Goal: Information Seeking & Learning: Learn about a topic

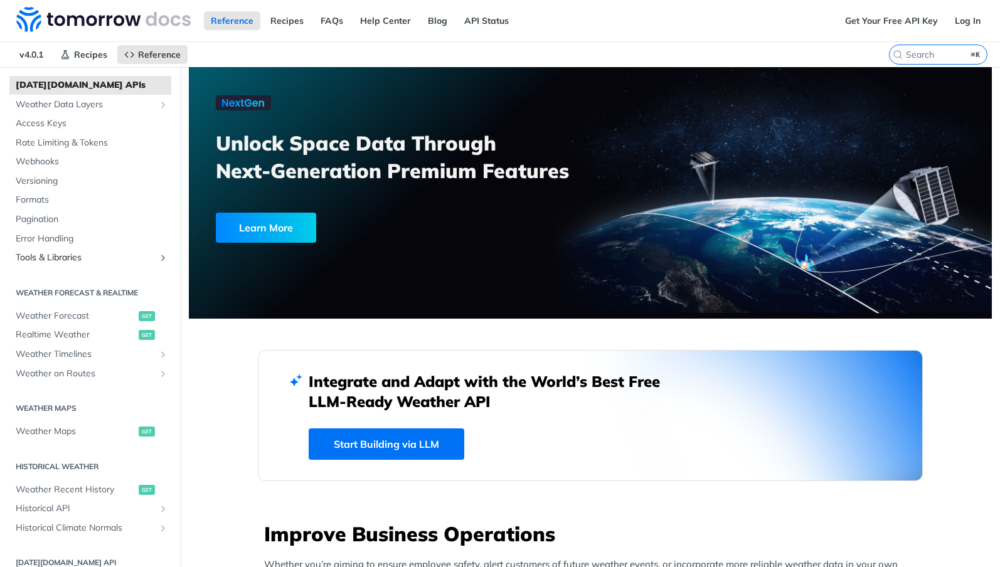
scroll to position [63, 0]
click at [66, 235] on span "Error Handling" at bounding box center [92, 236] width 153 height 13
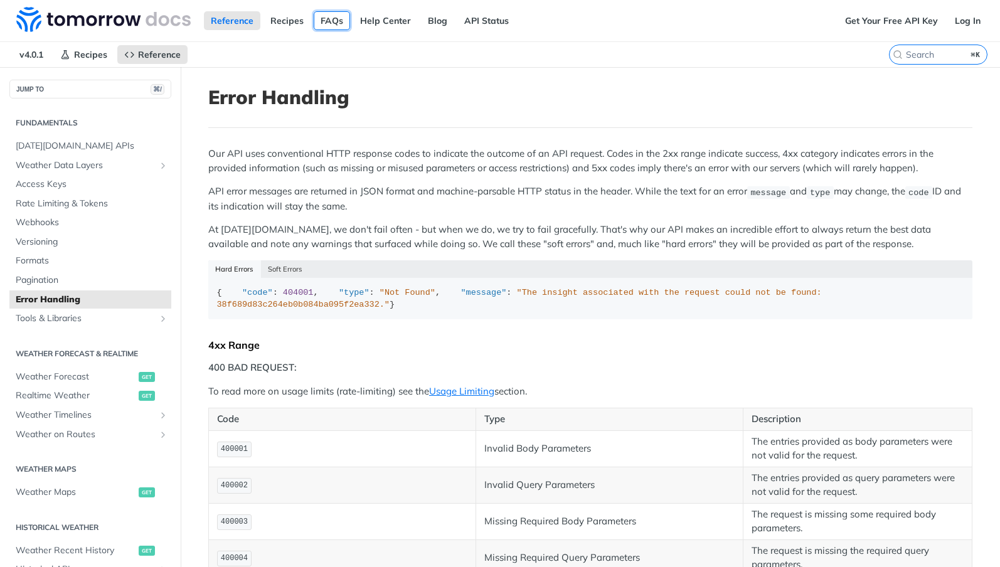
click at [333, 21] on link "FAQs" at bounding box center [332, 20] width 36 height 19
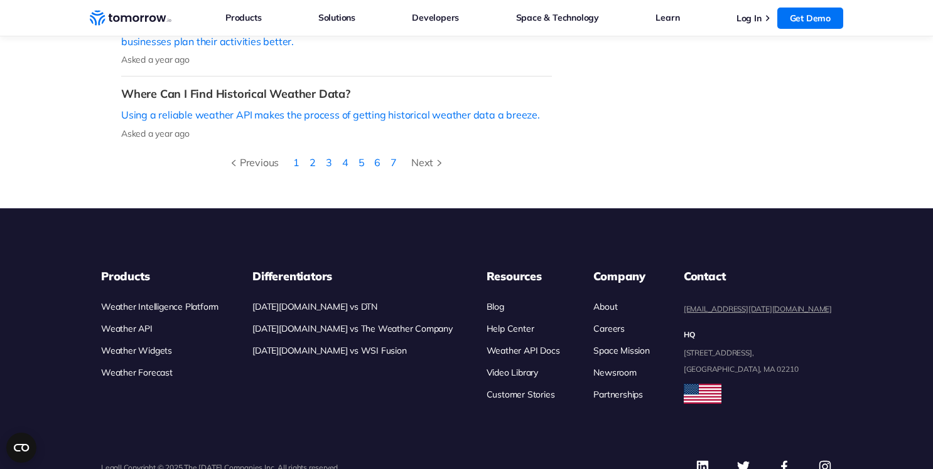
scroll to position [727, 0]
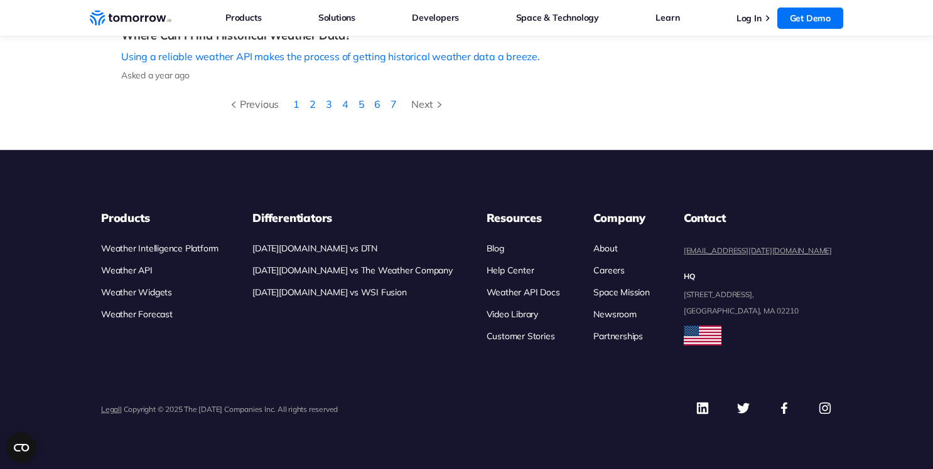
click at [340, 265] on link "[DATE][DOMAIN_NAME] vs The Weather Company" at bounding box center [352, 270] width 200 height 11
